Goal: Check status: Check status

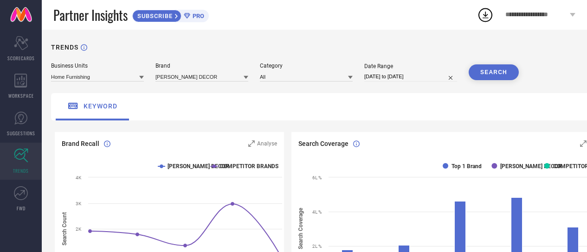
scroll to position [241, 0]
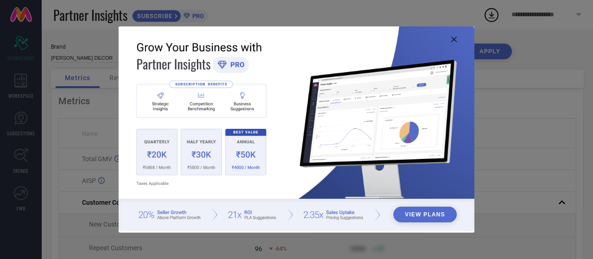
click at [453, 40] on icon at bounding box center [455, 40] width 6 height 6
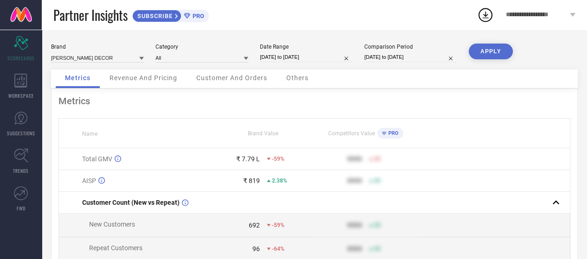
click at [314, 112] on div "Metrics Name Brand Value Competitors Value PRO Total GMV ₹ 7.79 L -59% 9999 50 …" at bounding box center [314, 230] width 526 height 283
